Goal: Task Accomplishment & Management: Use online tool/utility

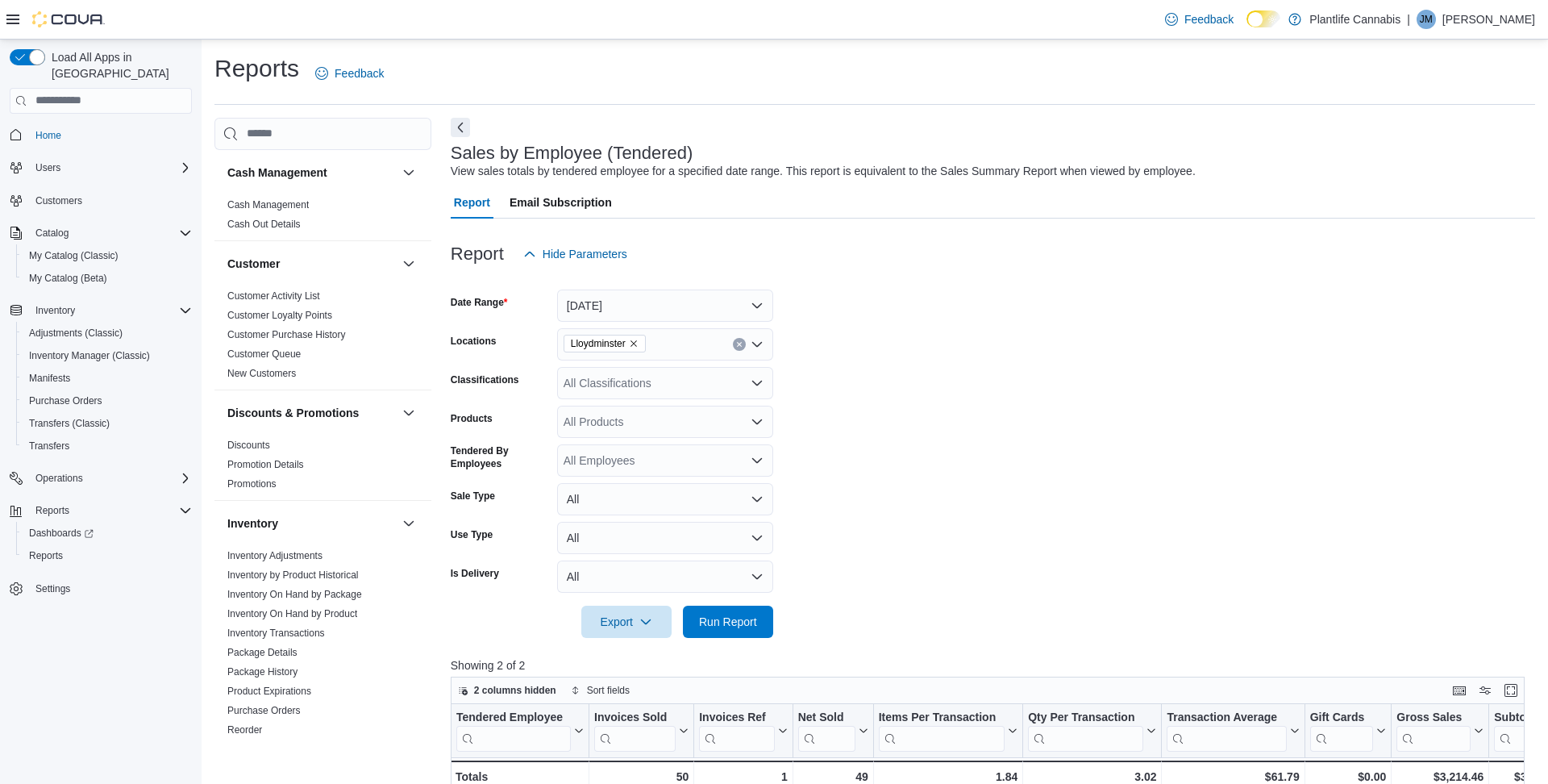
scroll to position [181, 0]
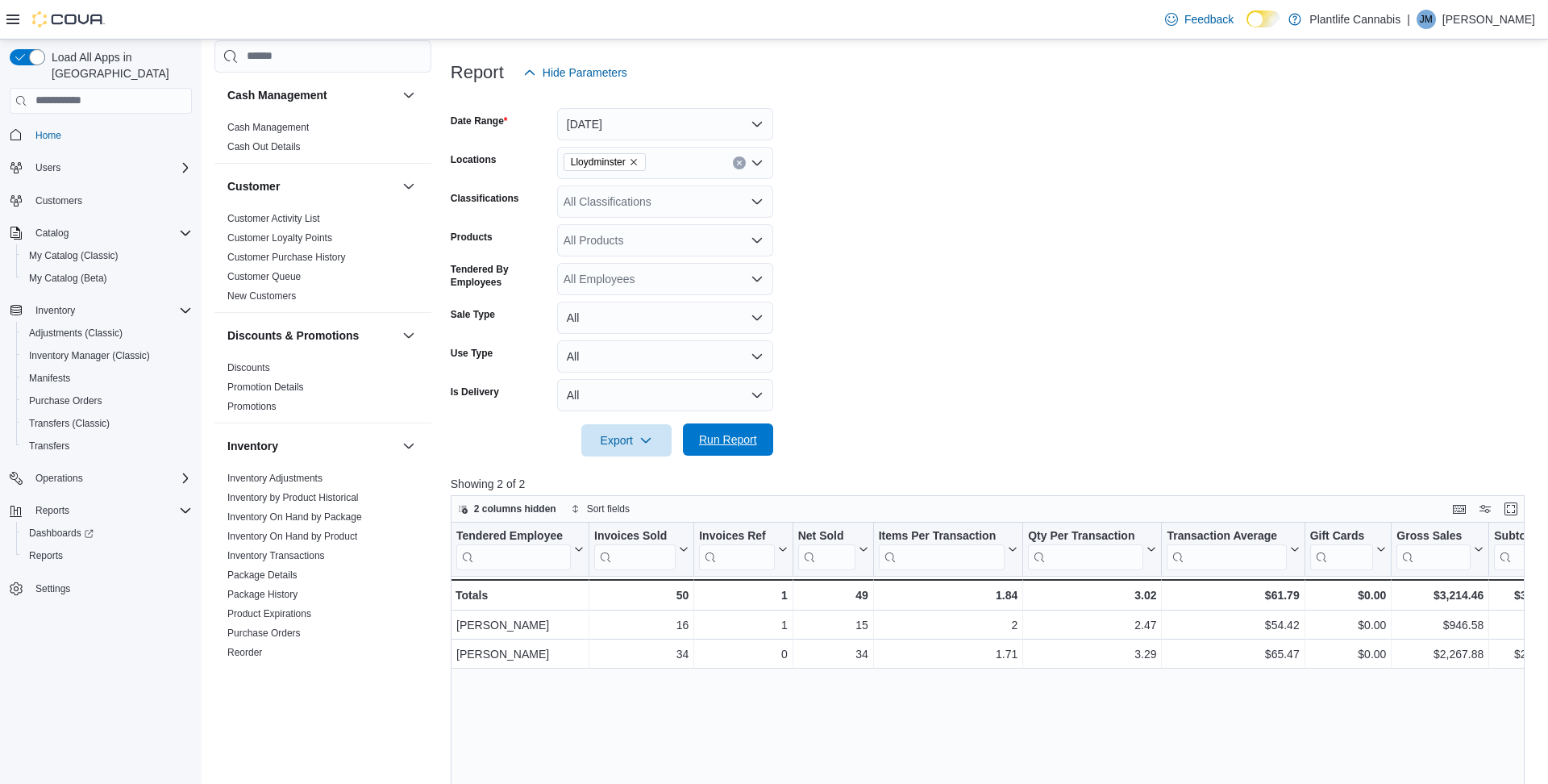
click at [756, 437] on span "Run Report" at bounding box center [728, 439] width 58 height 16
click at [636, 202] on div "All Classifications" at bounding box center [665, 202] width 216 height 32
type input "**"
click at [637, 224] on span "Accessory Group" at bounding box center [635, 229] width 86 height 16
type input "**"
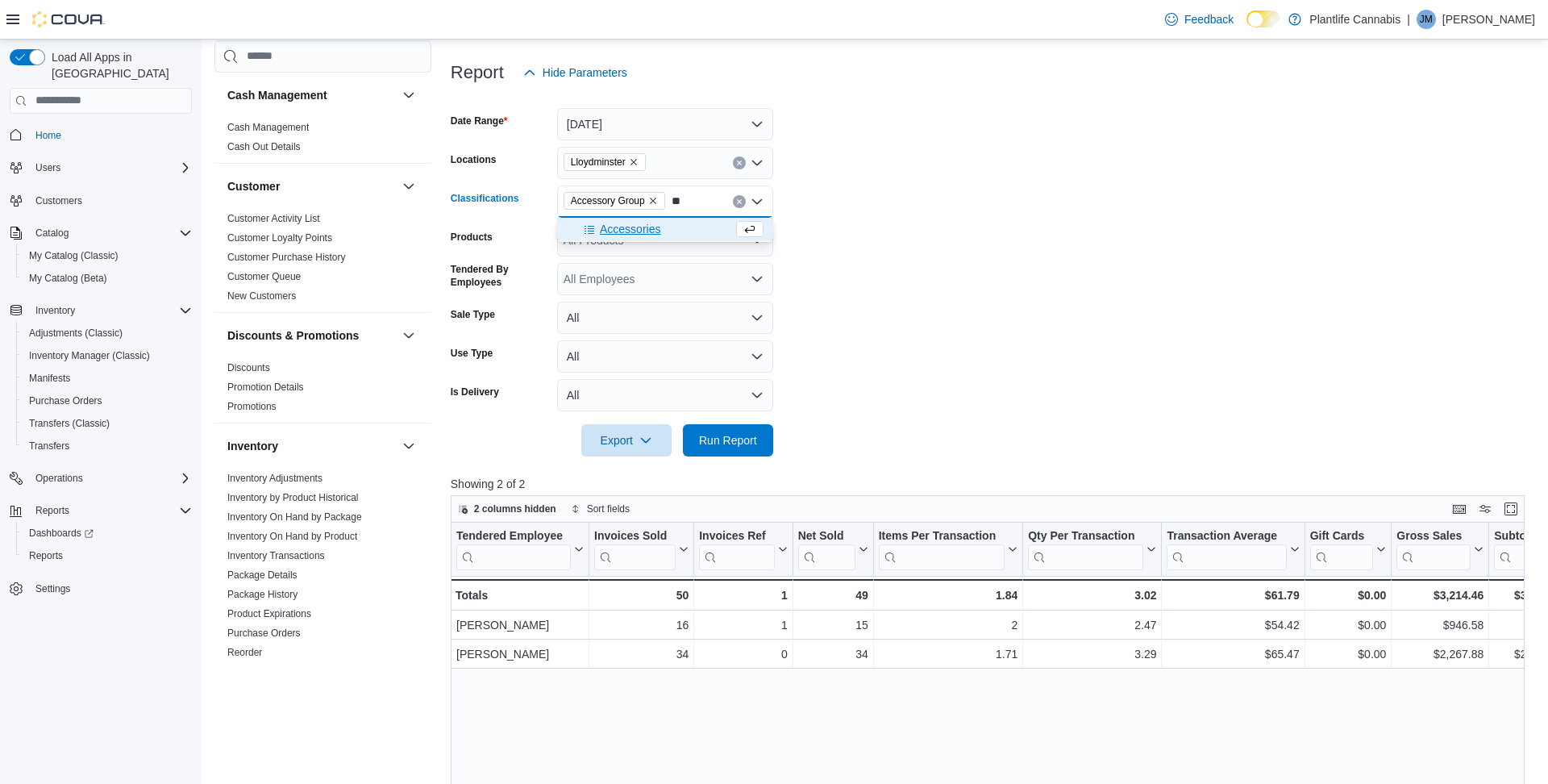
click at [637, 227] on span "Accessories" at bounding box center [629, 229] width 60 height 16
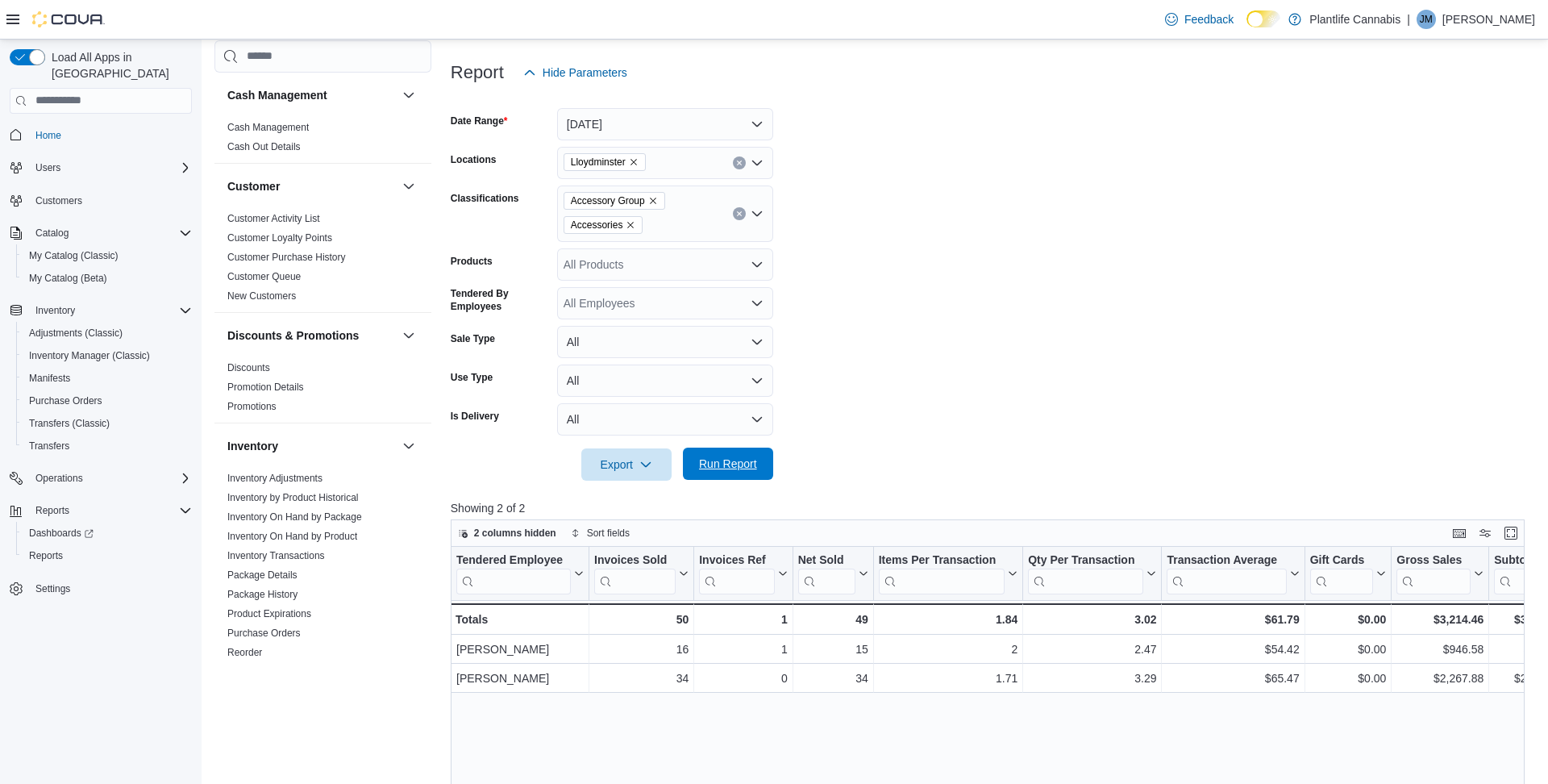
click at [744, 459] on span "Run Report" at bounding box center [728, 463] width 58 height 16
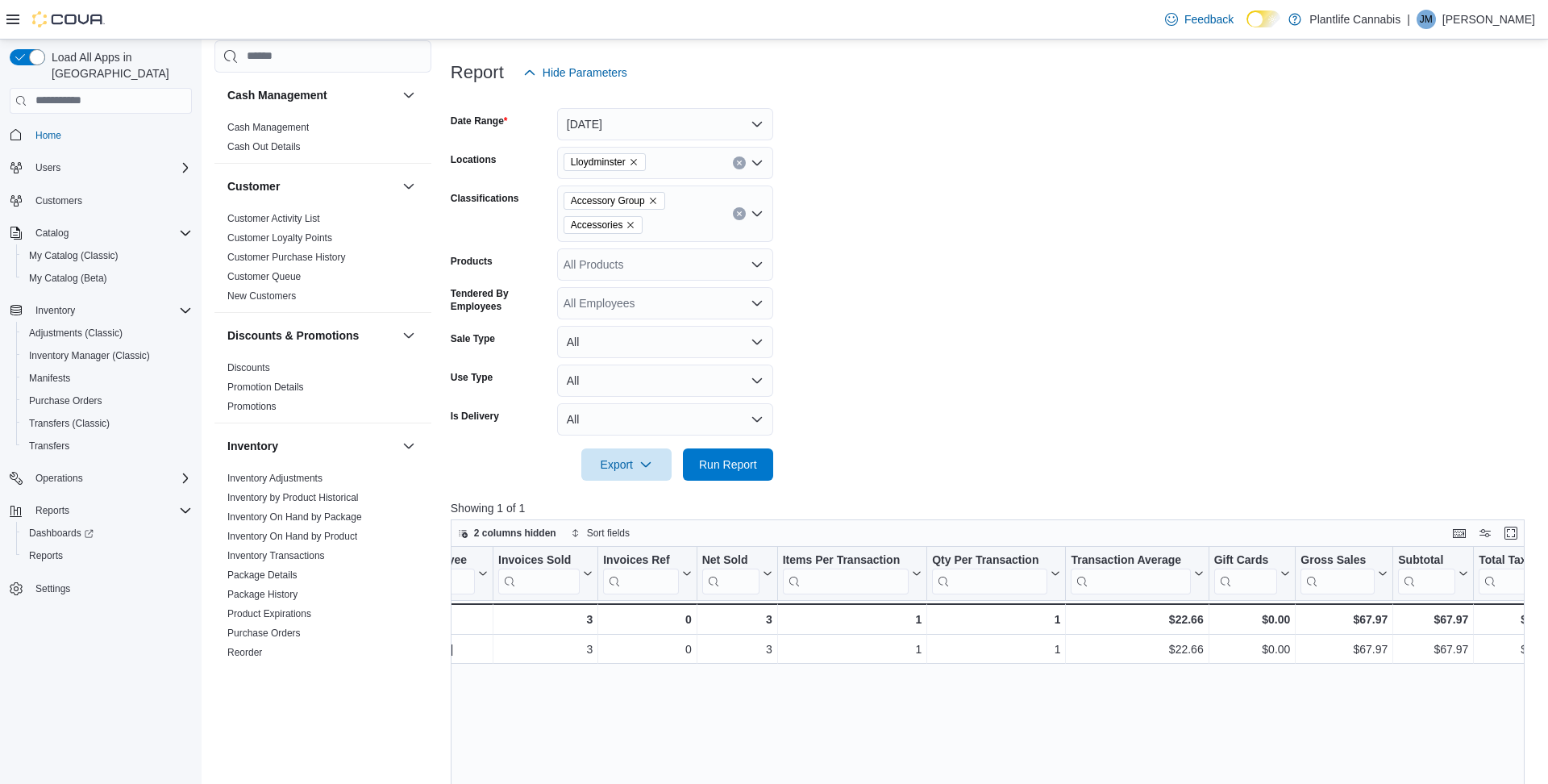
scroll to position [0, 102]
click at [658, 199] on icon "Remove Accessory Group from selection in this group" at bounding box center [652, 200] width 9 height 9
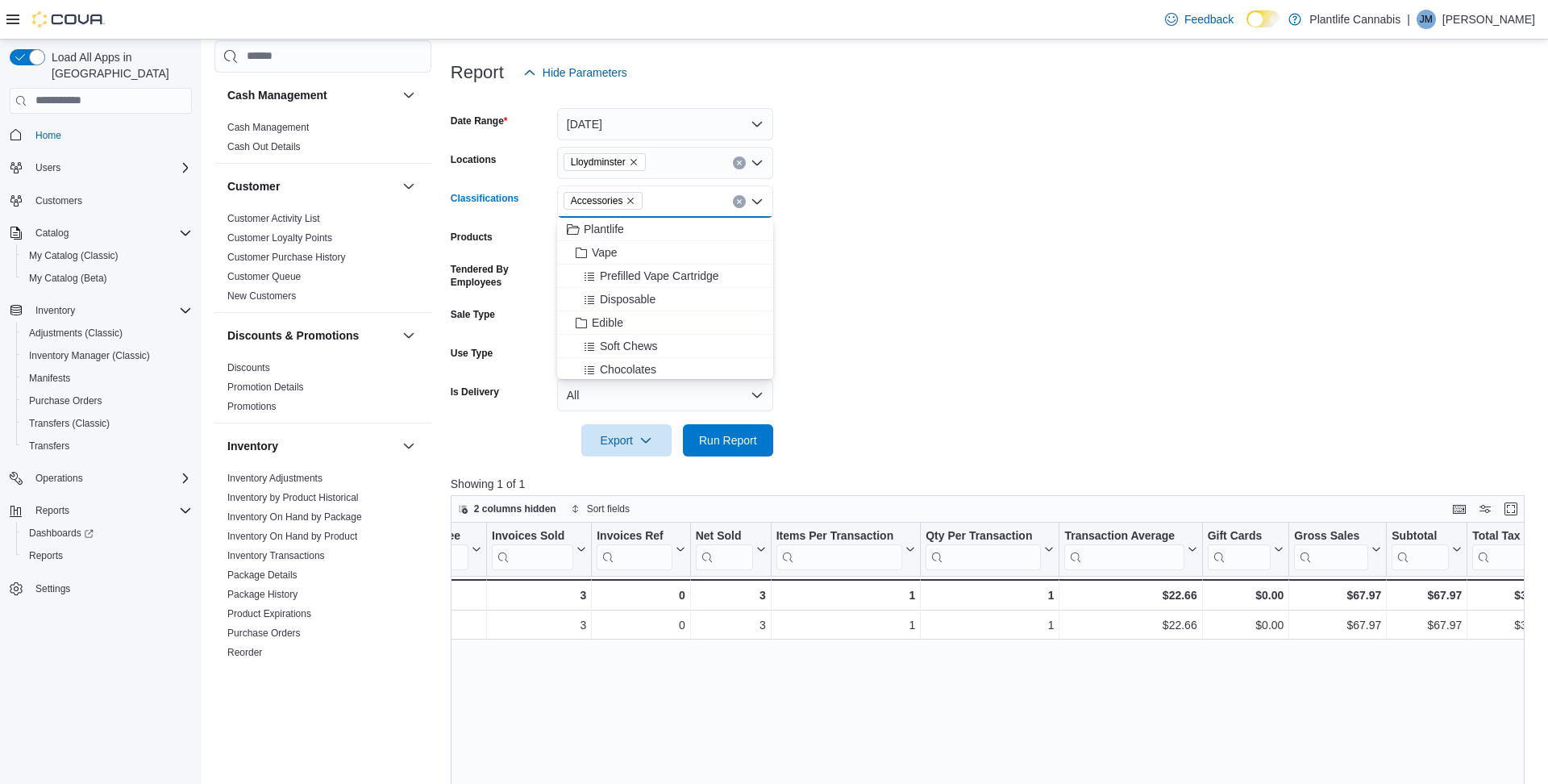
click at [635, 202] on icon "Remove Accessories from selection in this group" at bounding box center [630, 200] width 9 height 9
click at [730, 446] on span "Run Report" at bounding box center [728, 439] width 58 height 16
